Goal: Transaction & Acquisition: Book appointment/travel/reservation

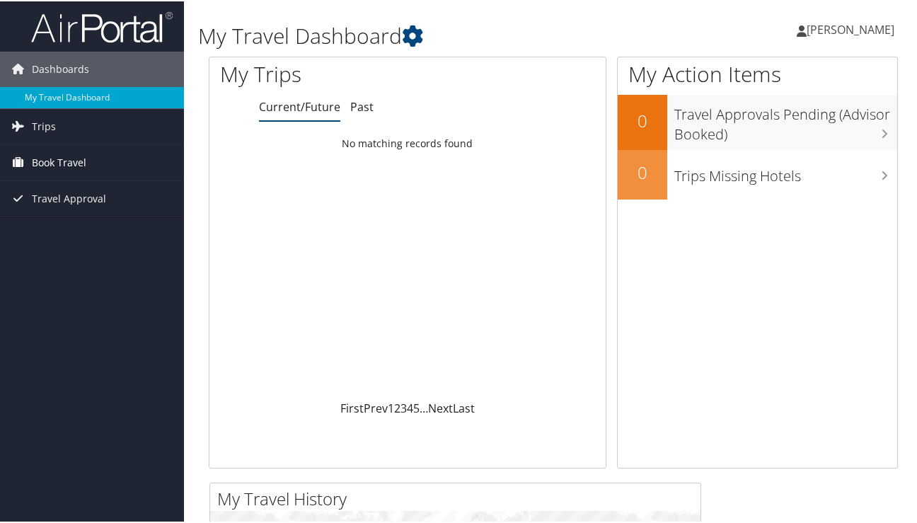
click at [59, 162] on span "Book Travel" at bounding box center [59, 161] width 54 height 35
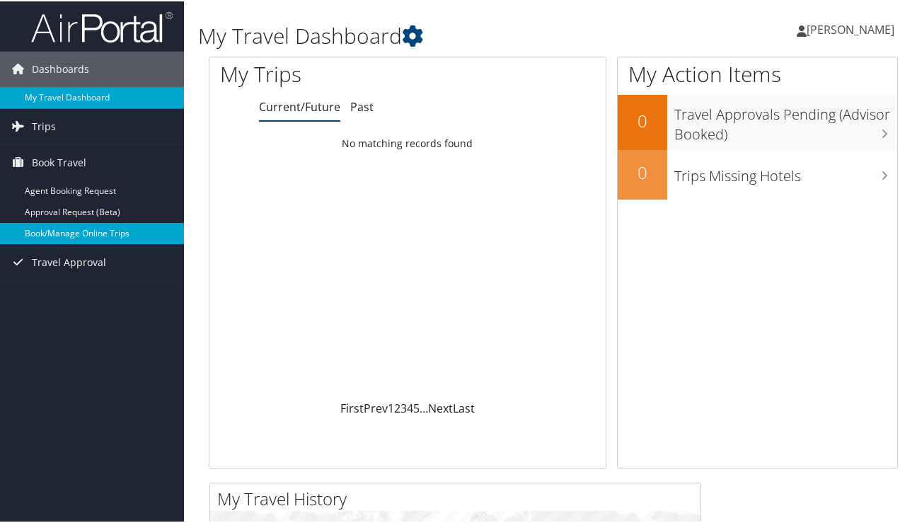
click at [100, 234] on link "Book/Manage Online Trips" at bounding box center [92, 231] width 184 height 21
click at [840, 27] on span "[PERSON_NAME]" at bounding box center [851, 29] width 88 height 16
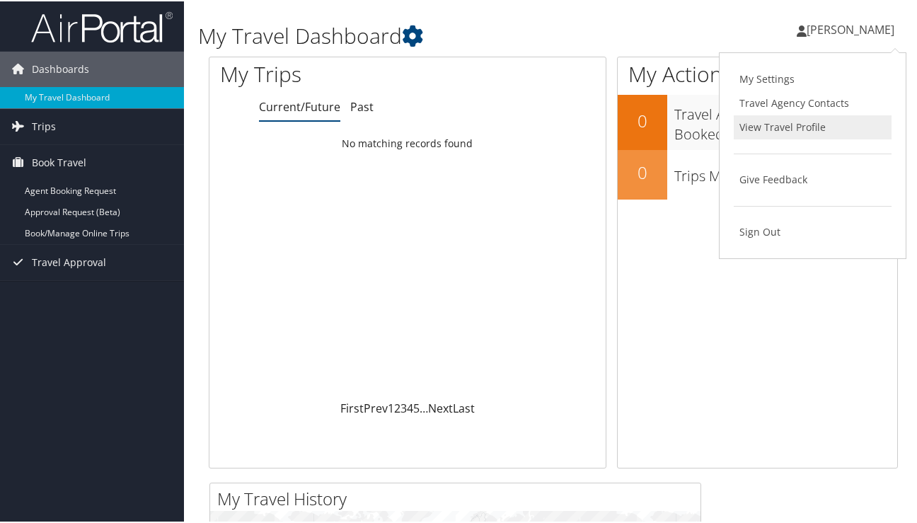
click at [810, 130] on link "View Travel Profile" at bounding box center [813, 126] width 158 height 24
